Goal: Task Accomplishment & Management: Complete application form

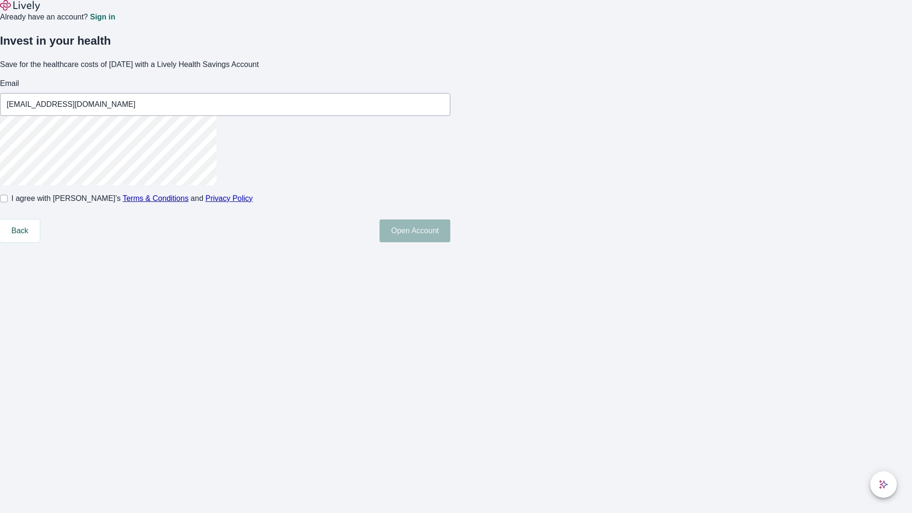
click at [8, 202] on input "I agree with Lively’s Terms & Conditions and Privacy Policy" at bounding box center [4, 199] width 8 height 8
checkbox input "true"
click at [450, 242] on button "Open Account" at bounding box center [414, 230] width 71 height 23
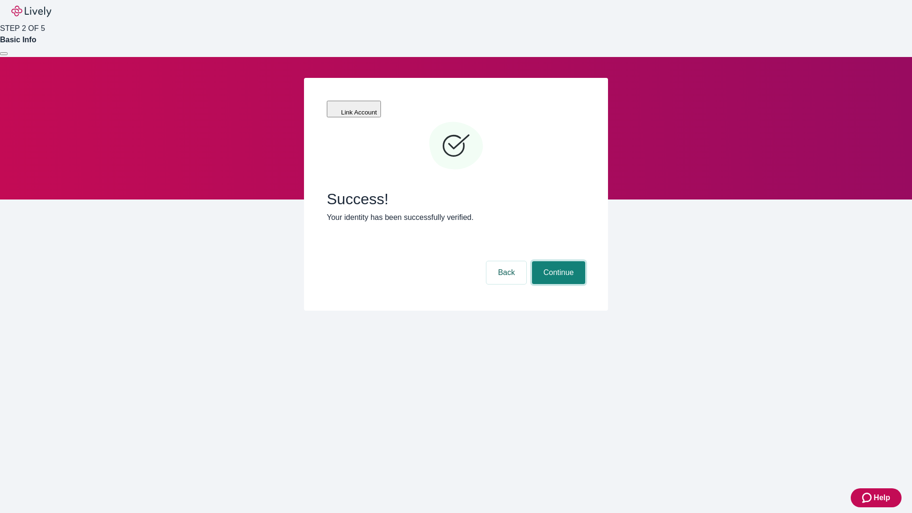
click at [557, 261] on button "Continue" at bounding box center [558, 272] width 53 height 23
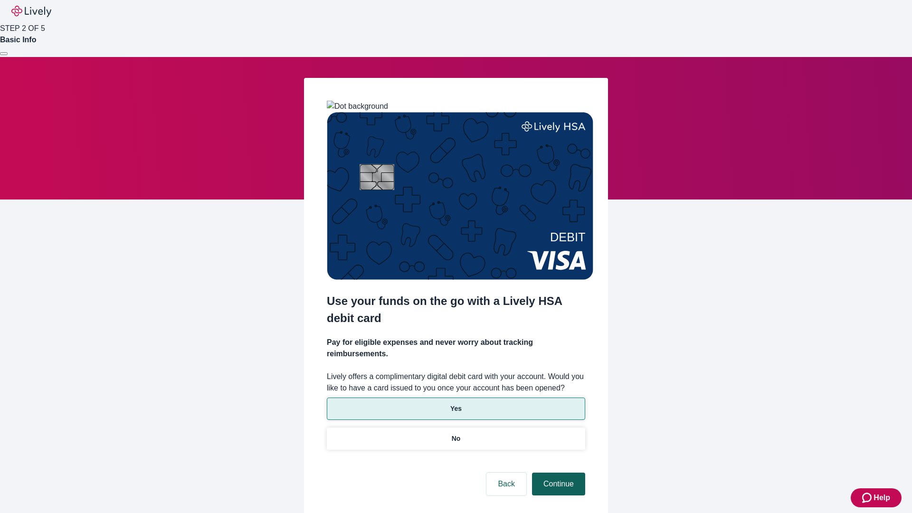
click at [455, 404] on p "Yes" at bounding box center [455, 409] width 11 height 10
click at [557, 472] on button "Continue" at bounding box center [558, 483] width 53 height 23
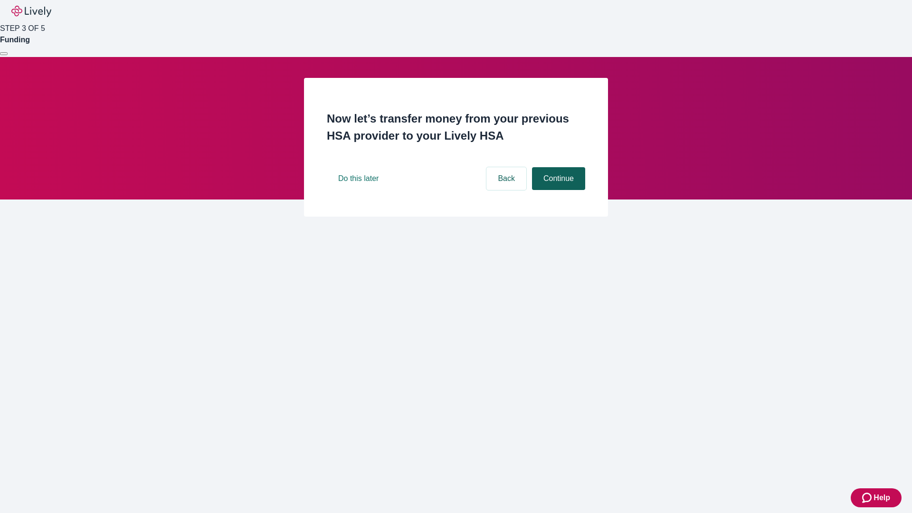
click at [557, 190] on button "Continue" at bounding box center [558, 178] width 53 height 23
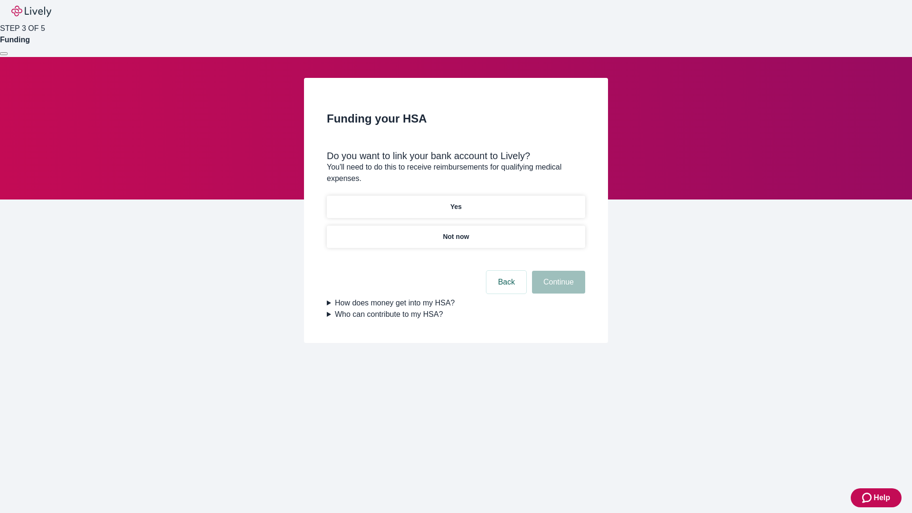
click at [455, 202] on p "Yes" at bounding box center [455, 207] width 11 height 10
click at [557, 271] on button "Continue" at bounding box center [558, 282] width 53 height 23
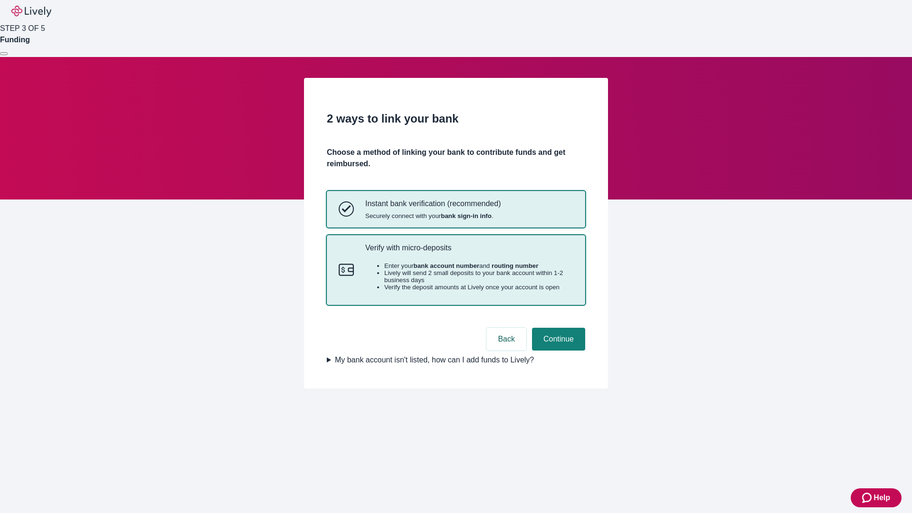
click at [469, 252] on p "Verify with micro-deposits" at bounding box center [469, 247] width 208 height 9
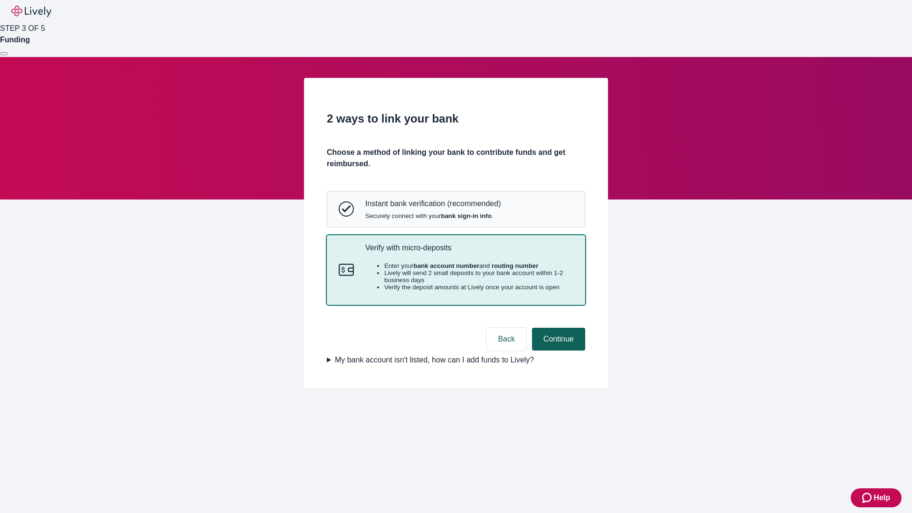
click at [557, 350] on button "Continue" at bounding box center [558, 339] width 53 height 23
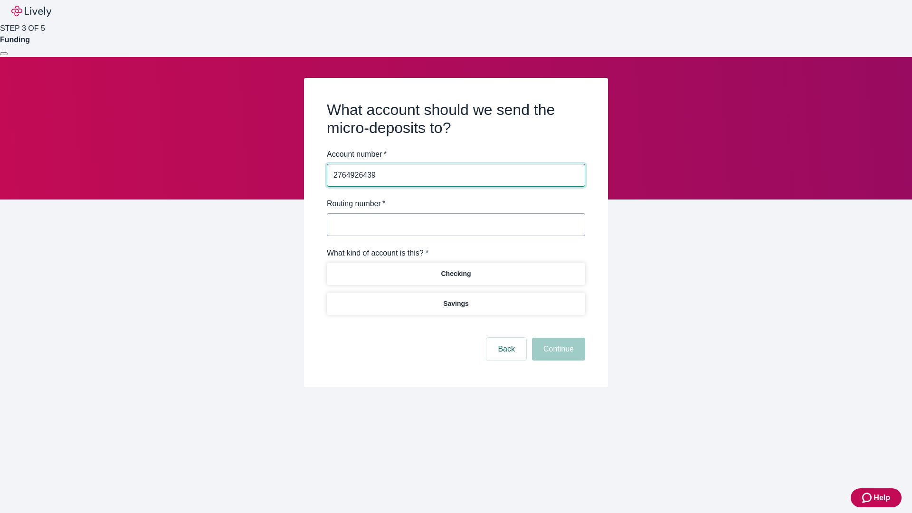
type input "2764926439"
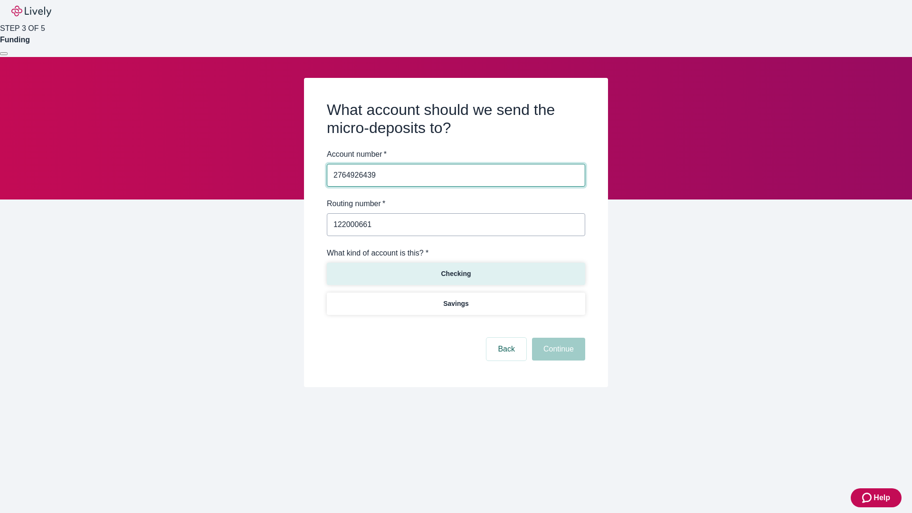
type input "122000661"
click at [455, 273] on p "Checking" at bounding box center [456, 274] width 30 height 10
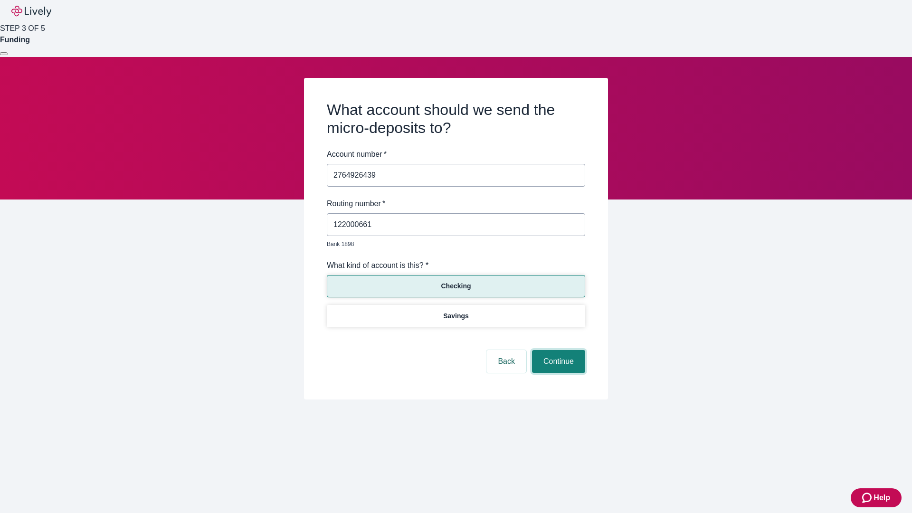
click at [557, 350] on button "Continue" at bounding box center [558, 361] width 53 height 23
